Goal: Task Accomplishment & Management: Manage account settings

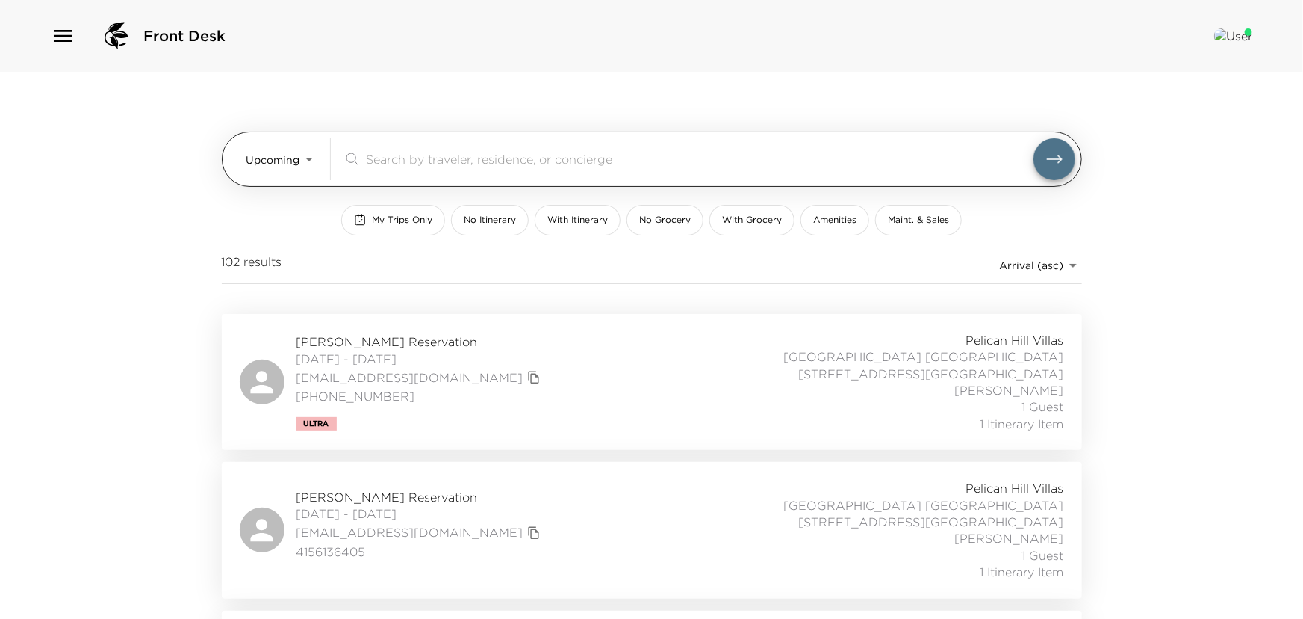
click at [300, 147] on body "Front Desk Upcoming Upcoming ​ My Trips Only No Itinerary With Itinerary No Gro…" at bounding box center [651, 309] width 1303 height 619
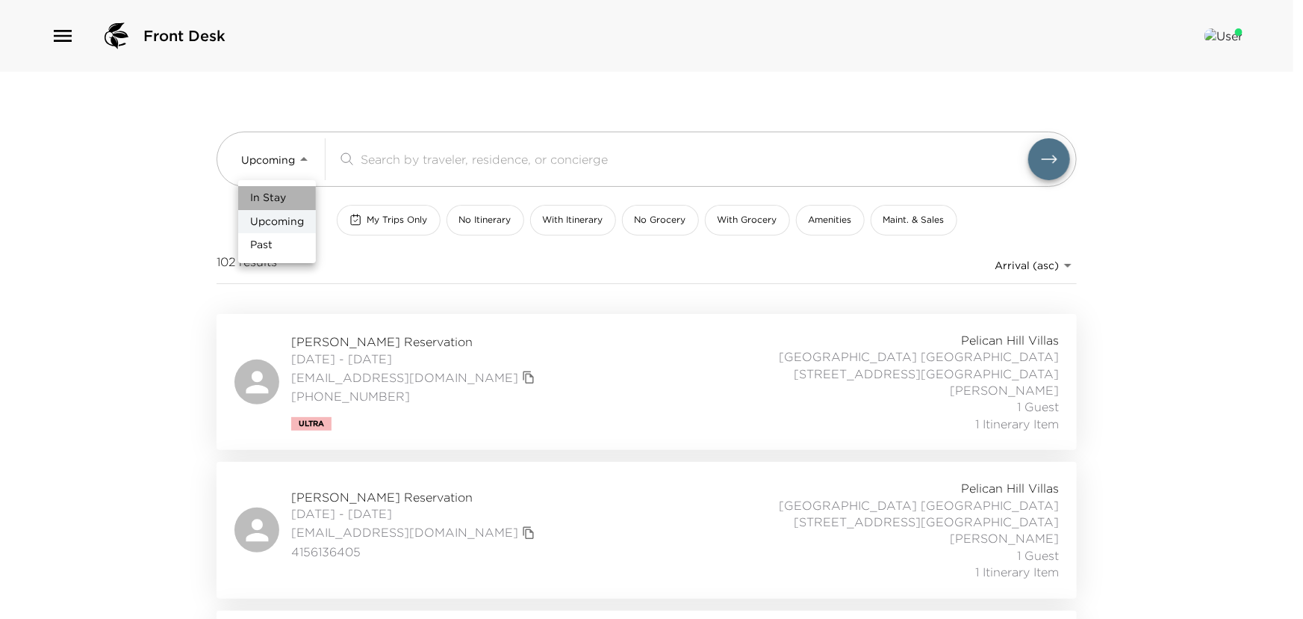
click at [258, 194] on span "In Stay" at bounding box center [268, 197] width 36 height 15
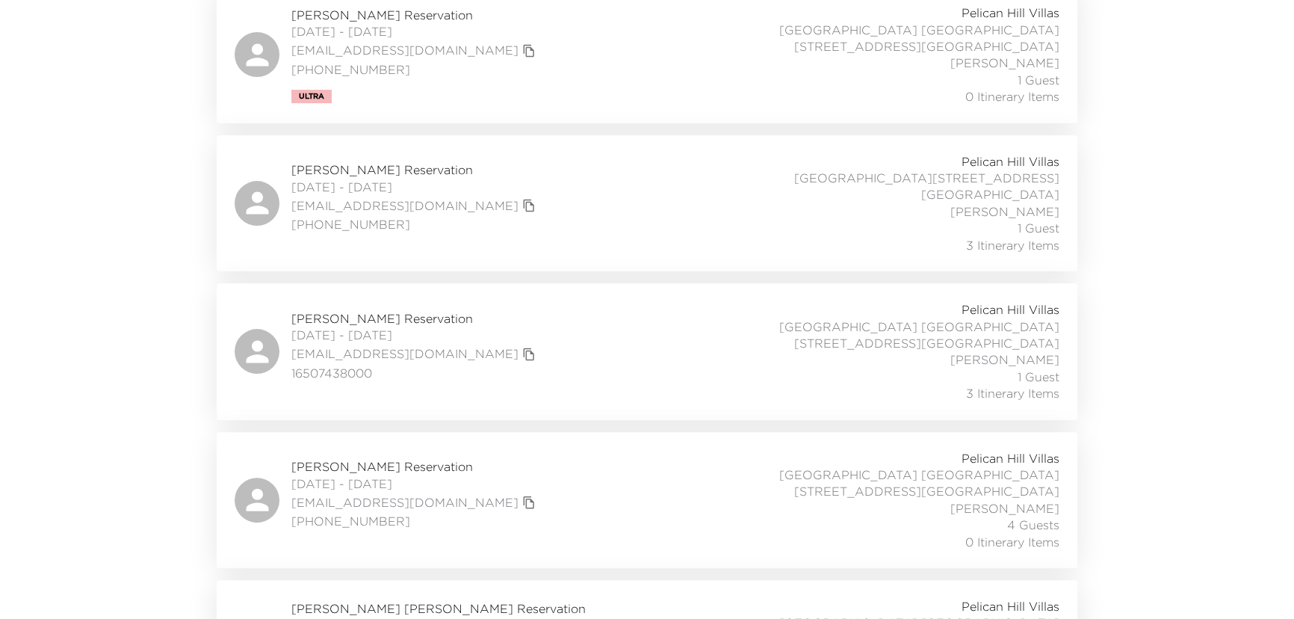
scroll to position [497, 0]
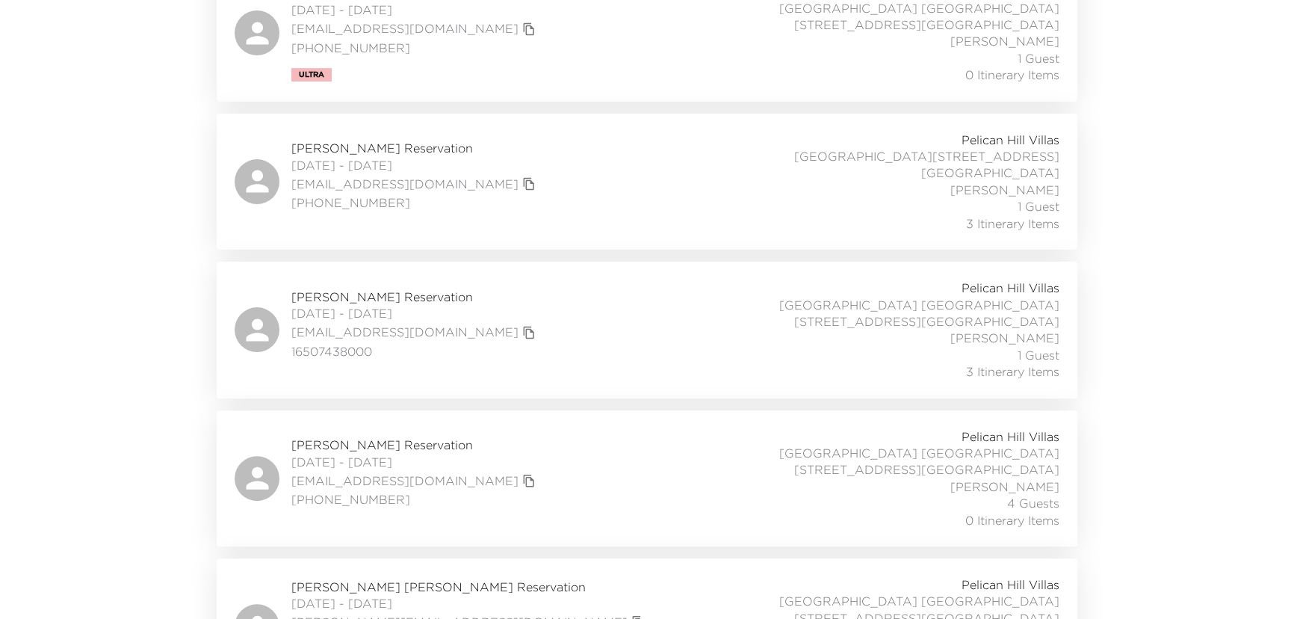
click at [350, 578] on span "[PERSON_NAME] [PERSON_NAME] Reservation" at bounding box center [469, 586] width 357 height 16
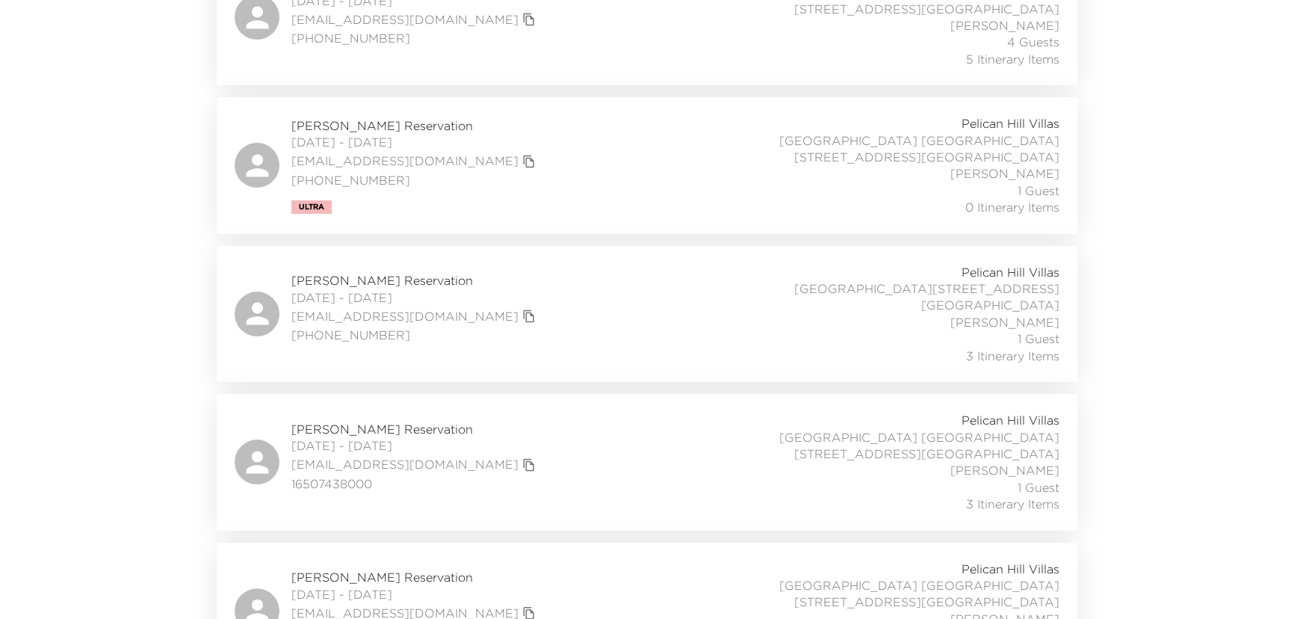
scroll to position [0, 0]
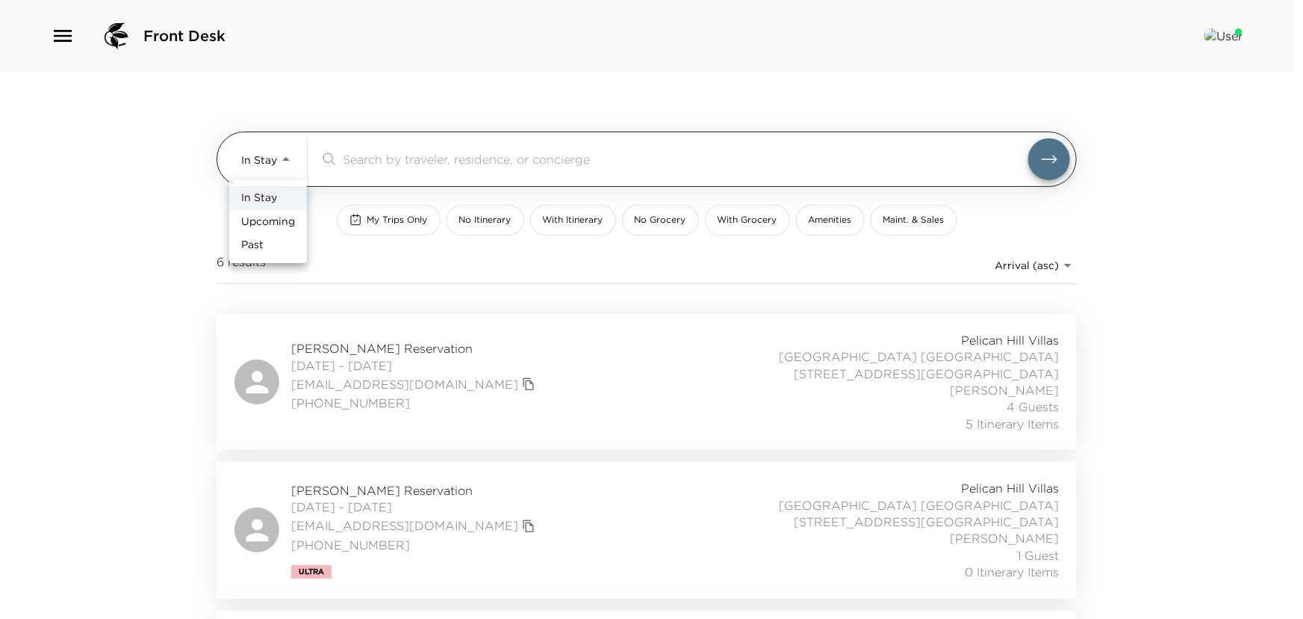
click at [287, 157] on body "Front Desk In Stay In-Stay ​ My Trips Only No Itinerary With Itinerary No Groce…" at bounding box center [651, 309] width 1303 height 619
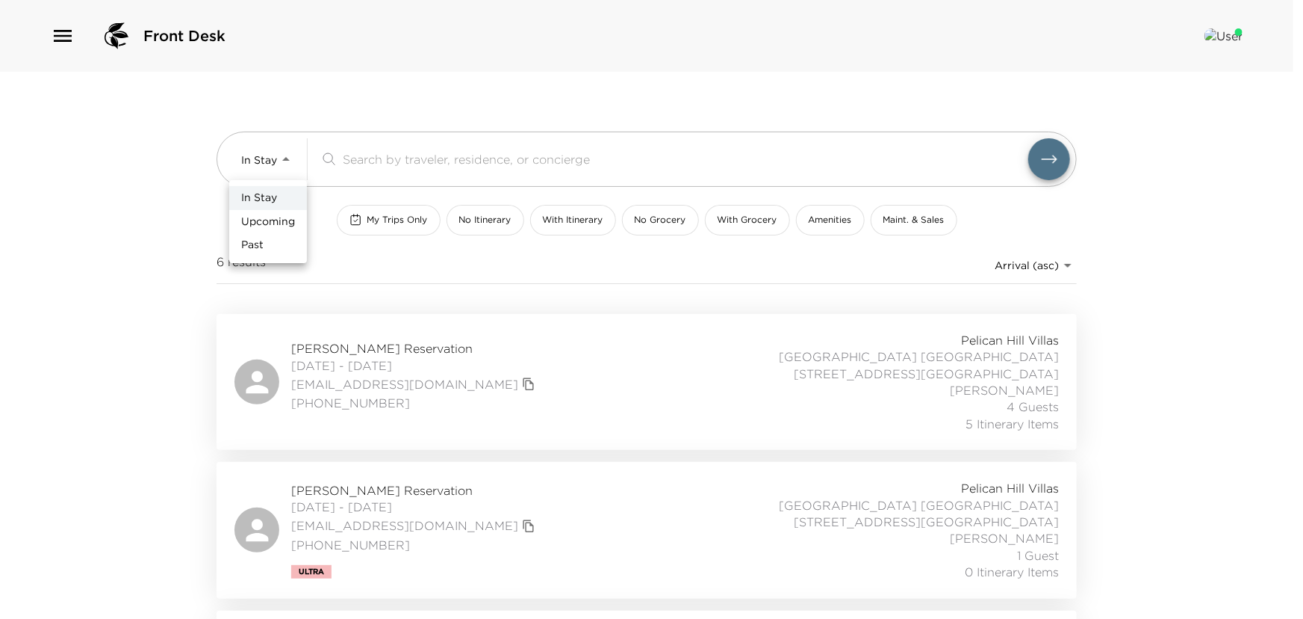
click at [276, 217] on span "Upcoming" at bounding box center [268, 221] width 54 height 15
type input "Upcoming"
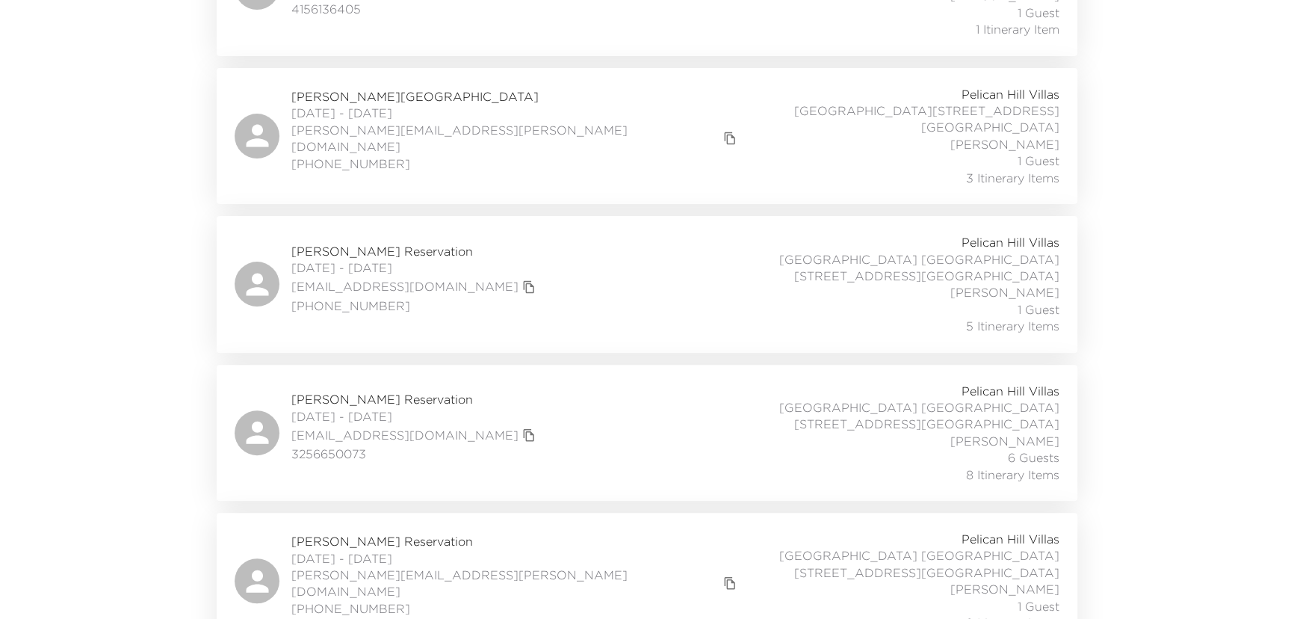
scroll to position [611, 0]
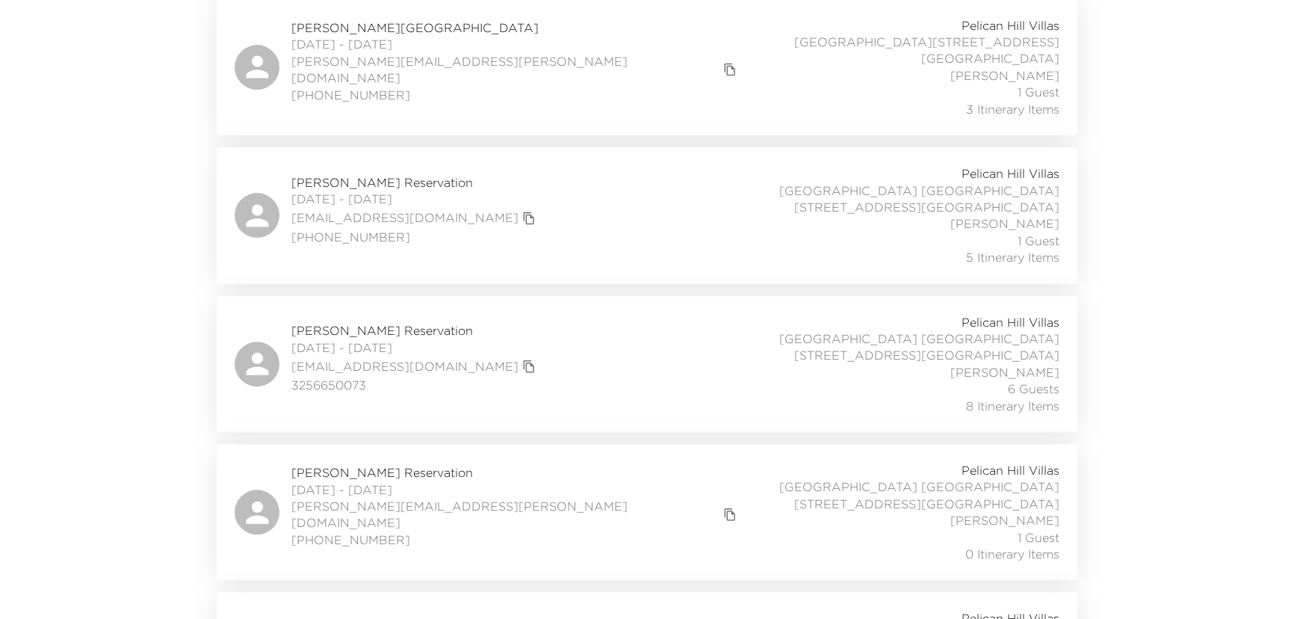
click at [349, 322] on span "[PERSON_NAME] Reservation" at bounding box center [415, 330] width 248 height 16
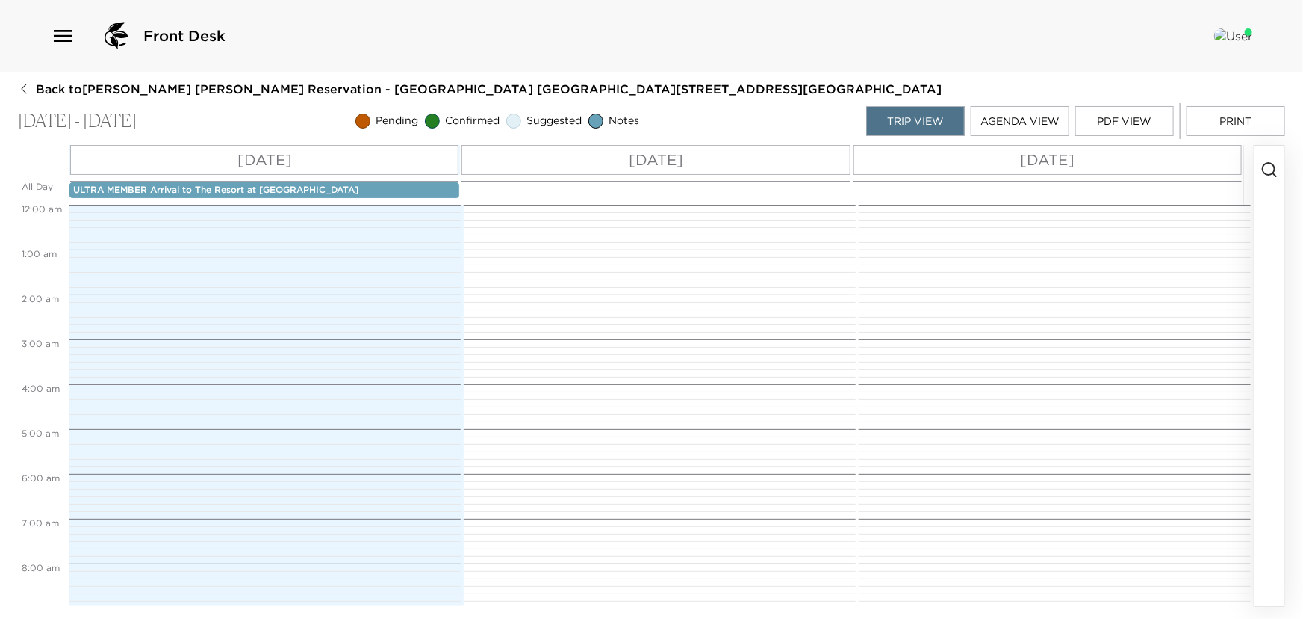
scroll to position [199, 0]
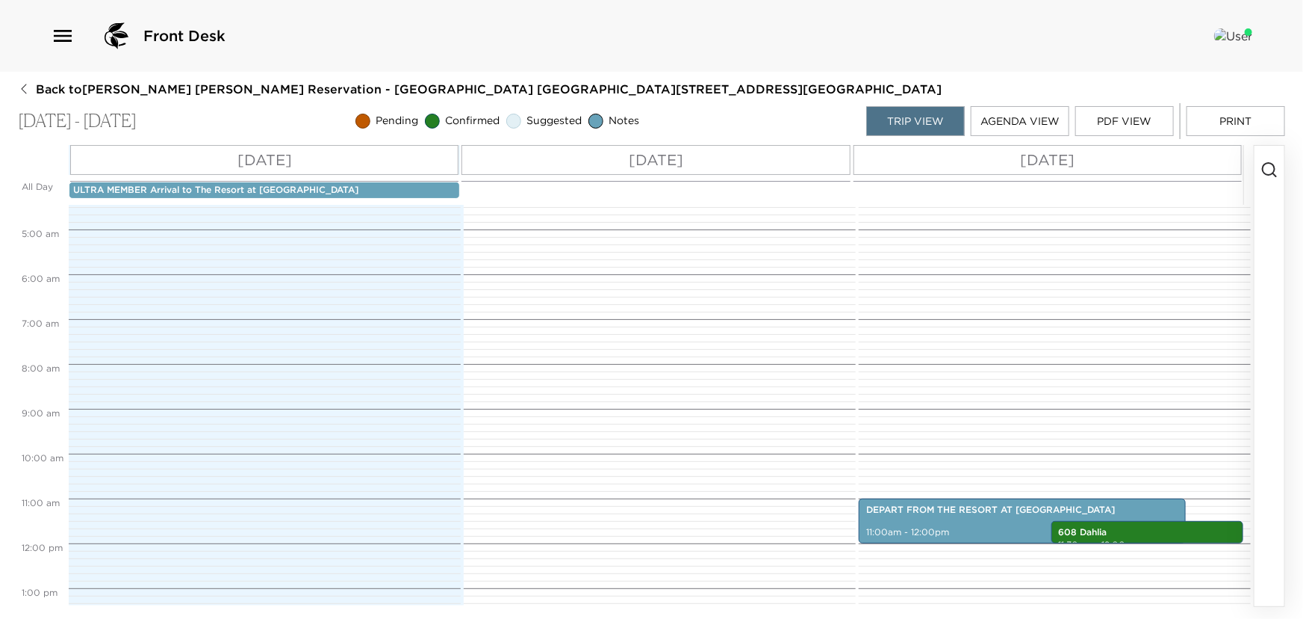
click at [1239, 120] on button "Print" at bounding box center [1236, 121] width 99 height 30
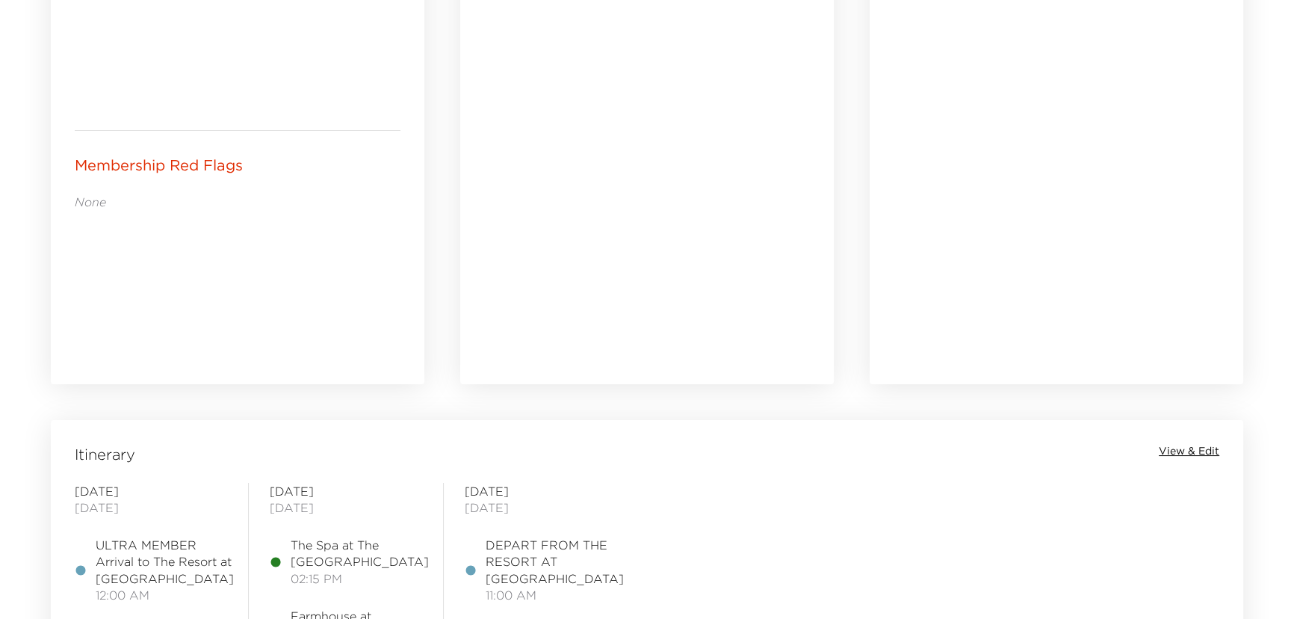
scroll to position [814, 0]
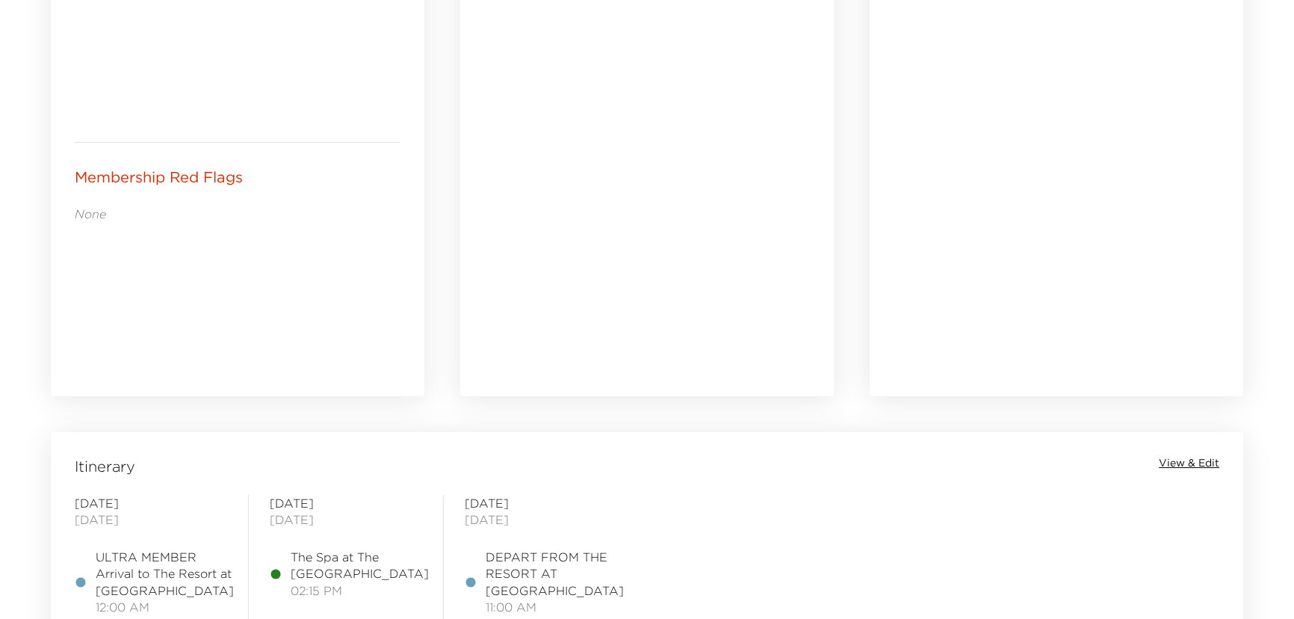
click at [1164, 461] on span "View & Edit" at bounding box center [1189, 463] width 61 height 15
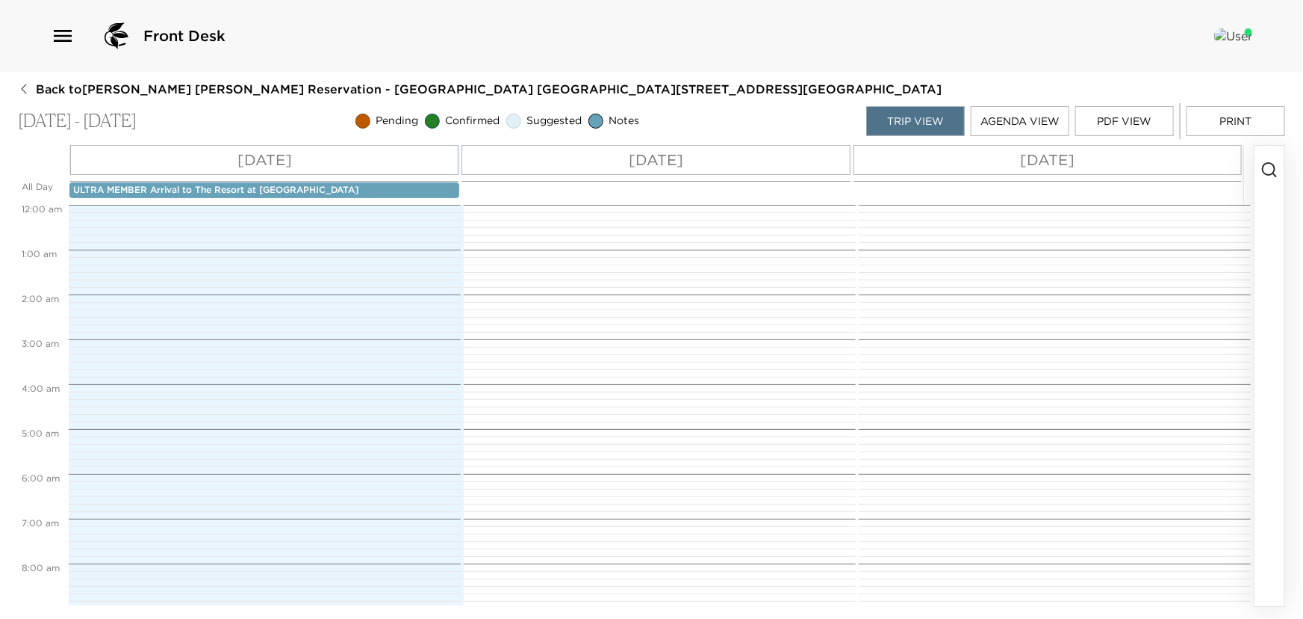
scroll to position [639, 0]
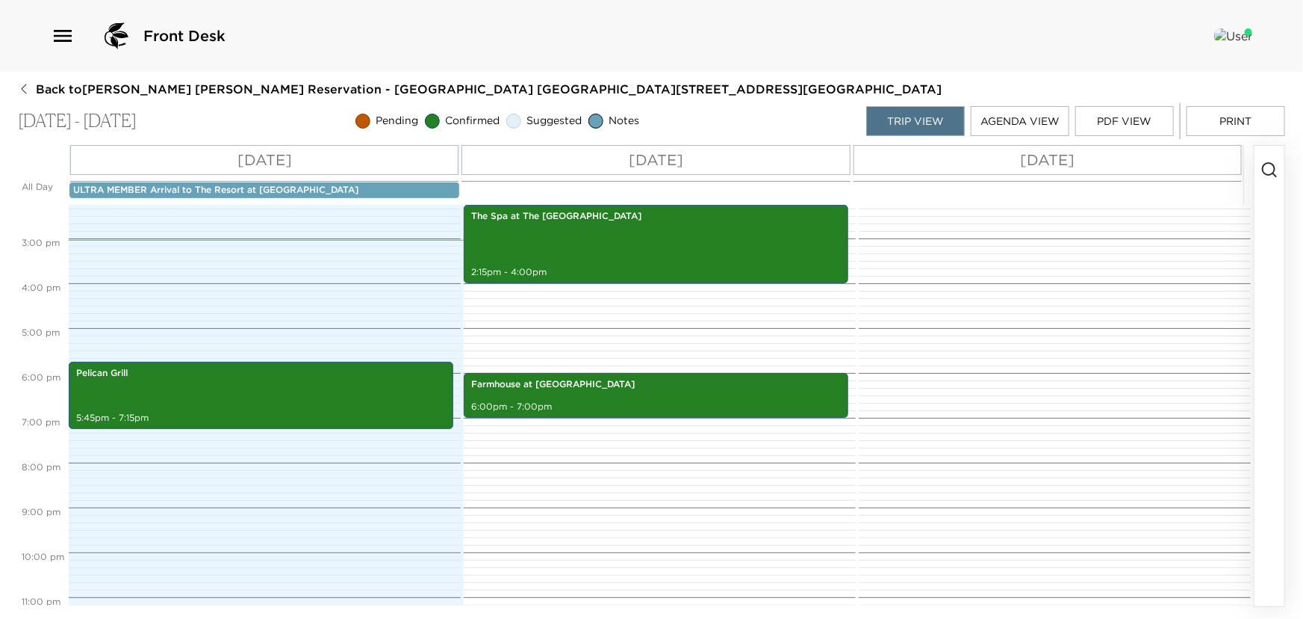
click at [1232, 116] on button "Print" at bounding box center [1236, 121] width 99 height 30
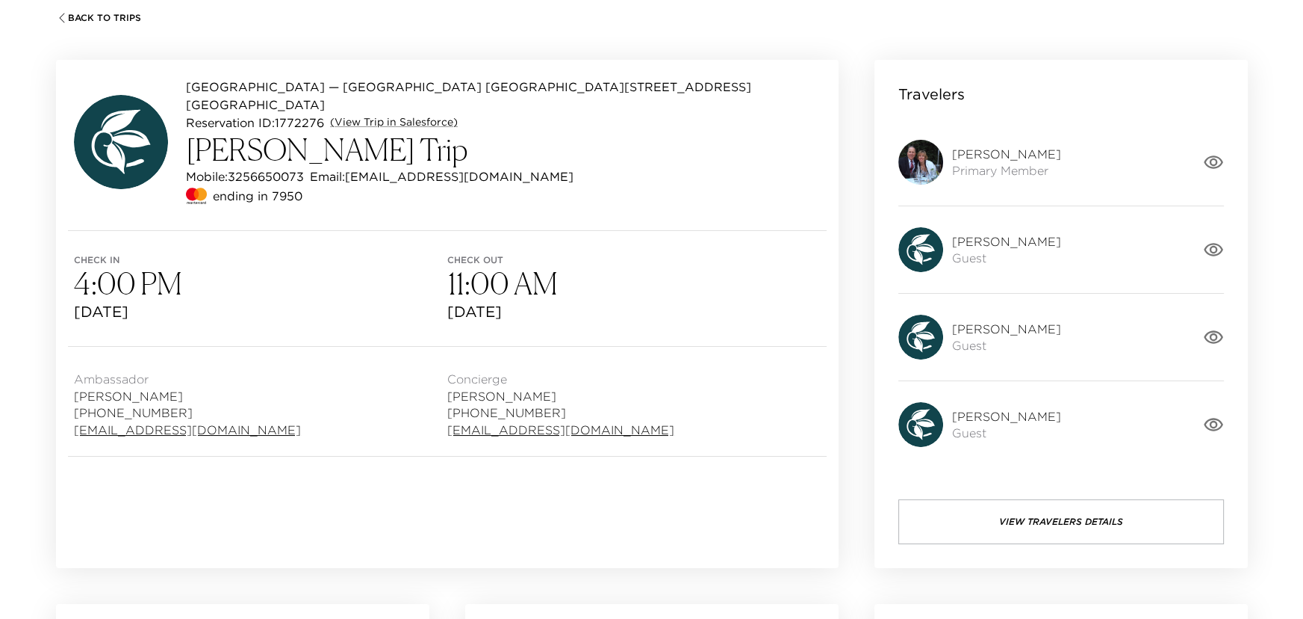
scroll to position [135, 0]
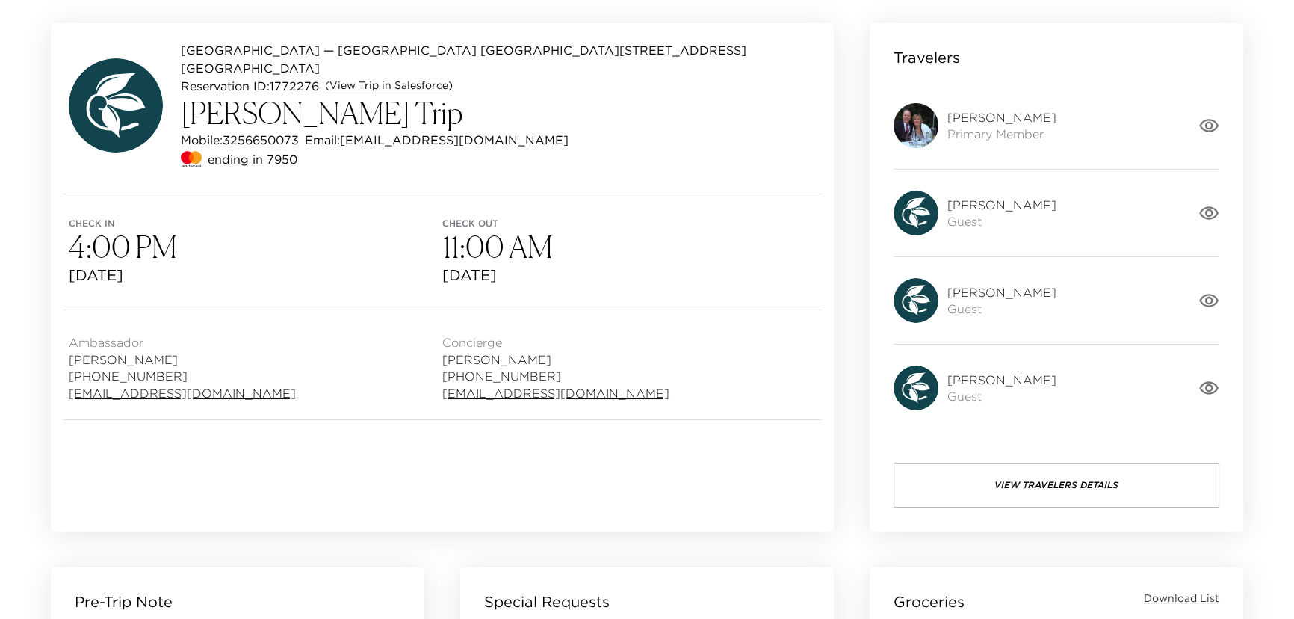
click at [1113, 475] on button "View Travelers Details" at bounding box center [1056, 484] width 326 height 45
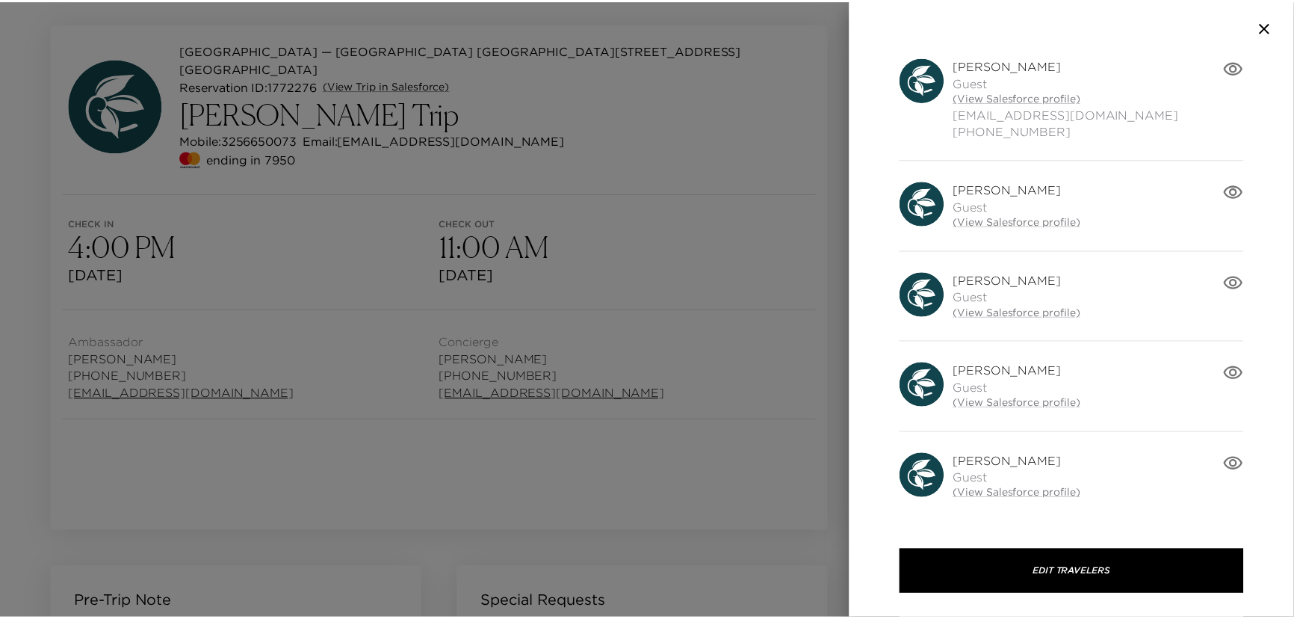
scroll to position [211, 0]
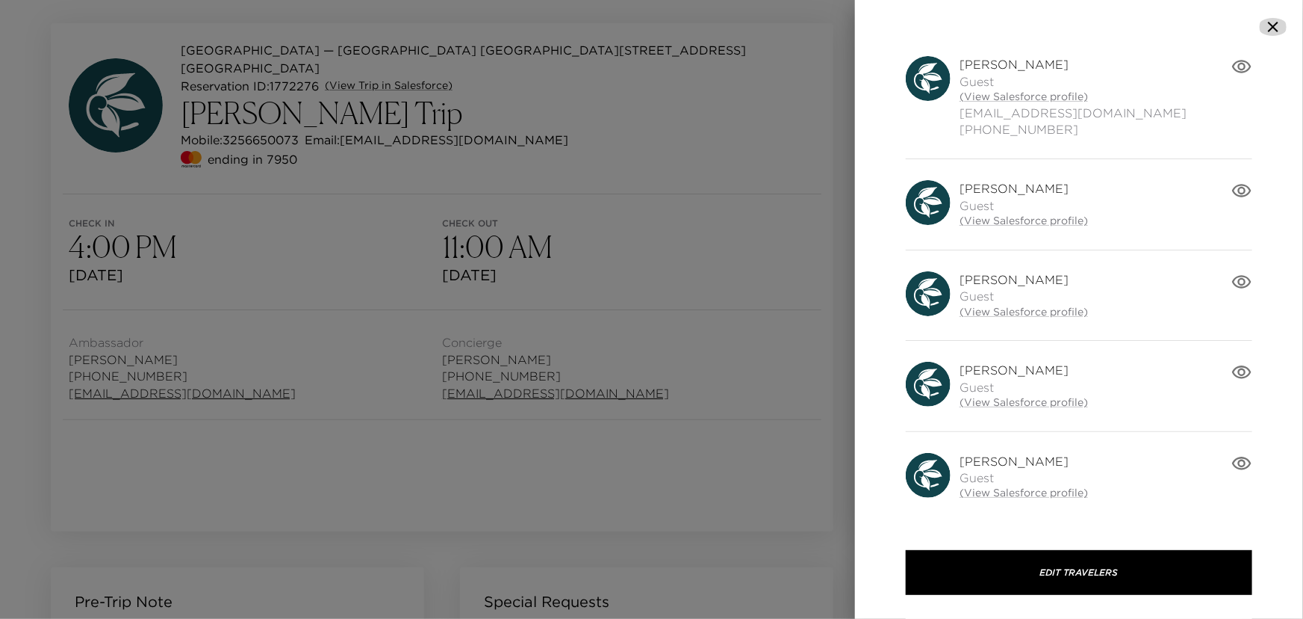
click at [1275, 20] on icon "button" at bounding box center [1274, 27] width 18 height 18
